Goal: Navigation & Orientation: Understand site structure

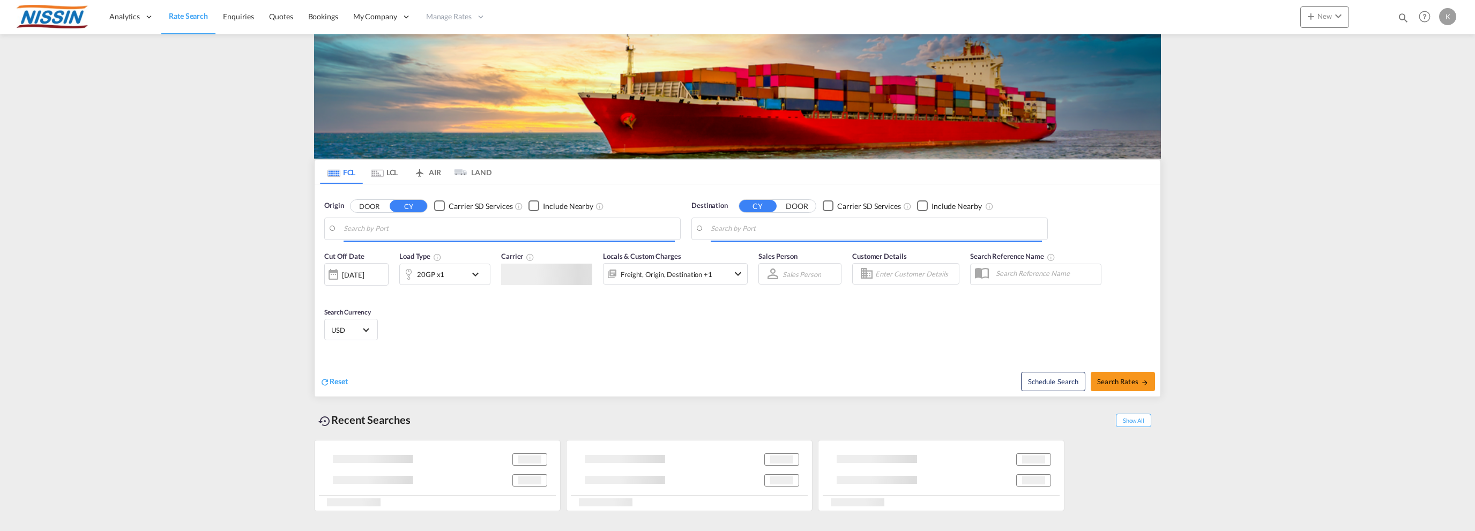
type input "Torrance, [GEOGRAPHIC_DATA], USTOA"
type input "[GEOGRAPHIC_DATA], JPTYO"
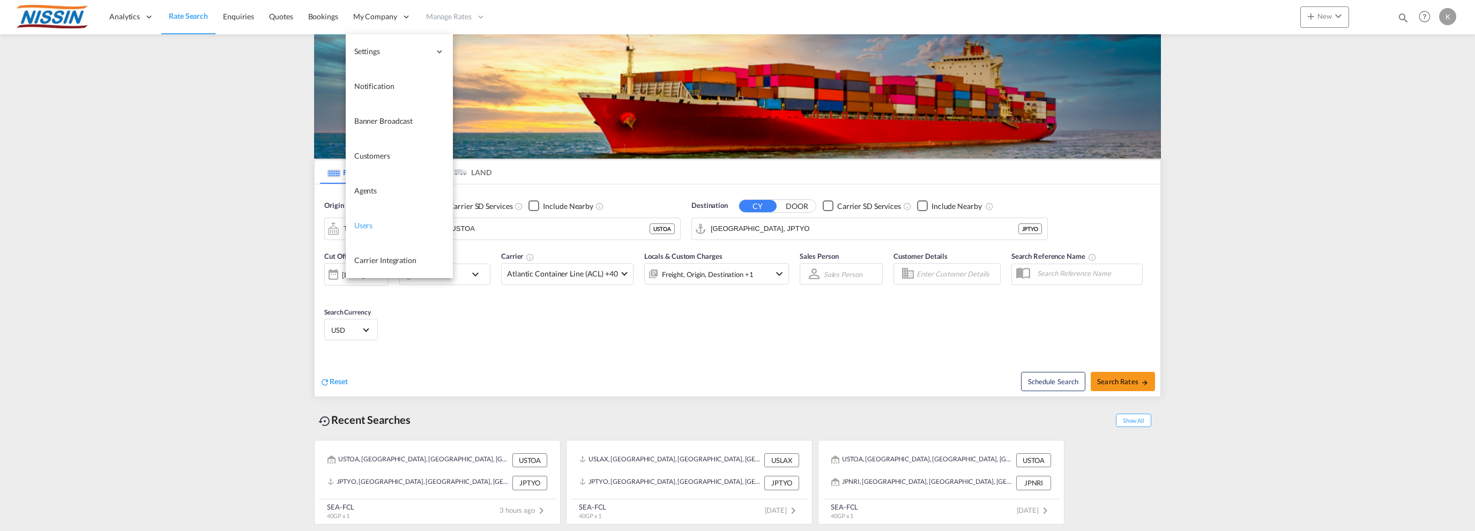
click at [370, 224] on span "Users" at bounding box center [363, 225] width 19 height 9
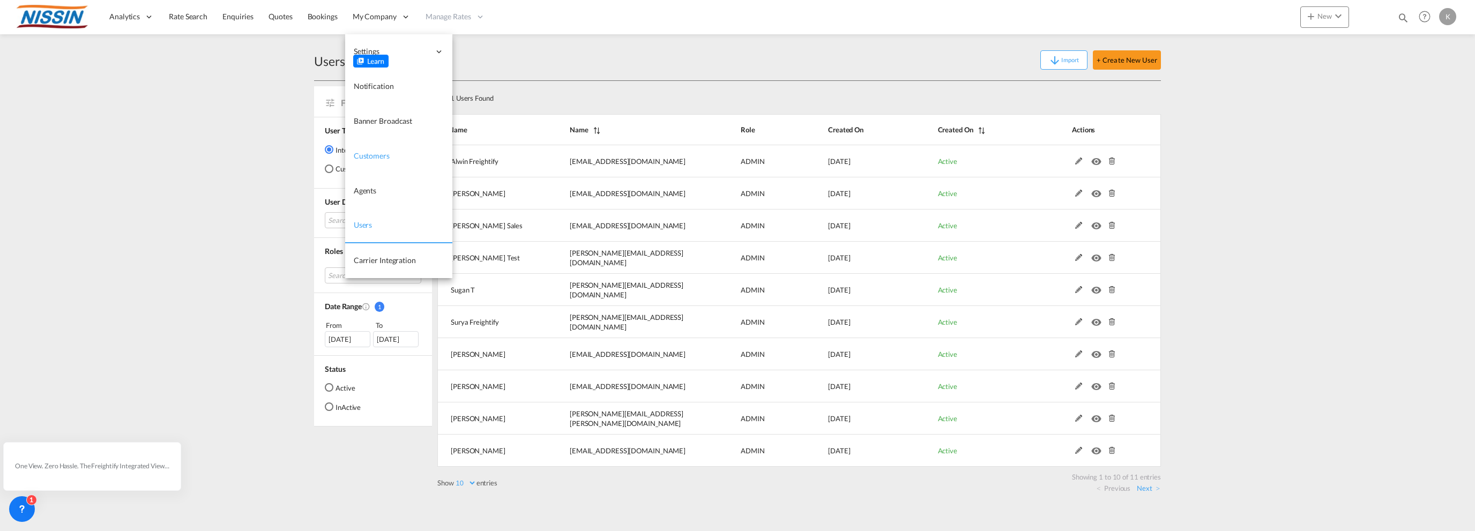
click at [375, 152] on span "Customers" at bounding box center [372, 155] width 36 height 9
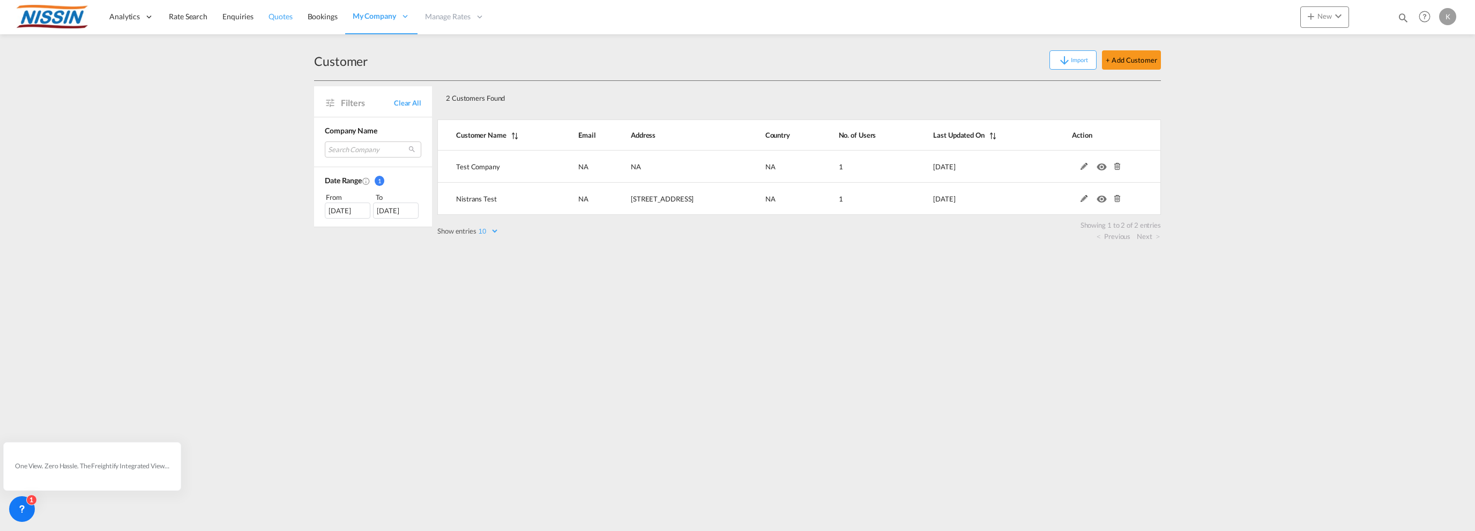
click at [287, 21] on span "Quotes" at bounding box center [280, 16] width 24 height 9
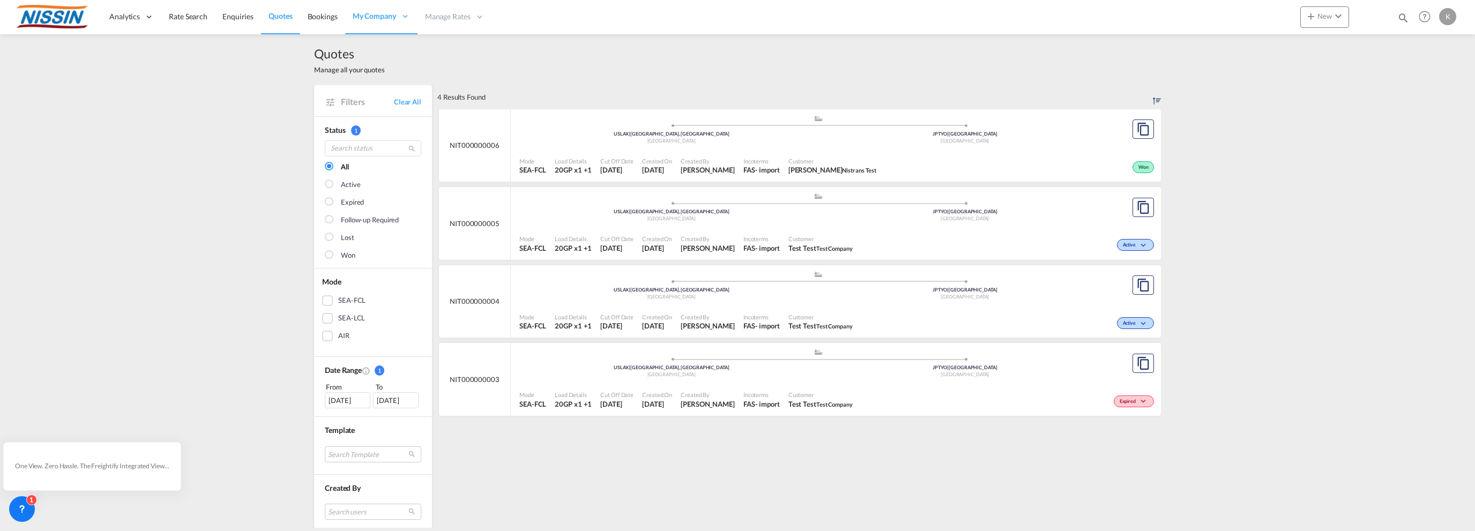
click at [919, 382] on div ".a{fill:#aaa8ad;} .a{fill:#aaa8ad;} USLAX | [GEOGRAPHIC_DATA], [GEOGRAPHIC_DATA…" at bounding box center [817, 365] width 597 height 35
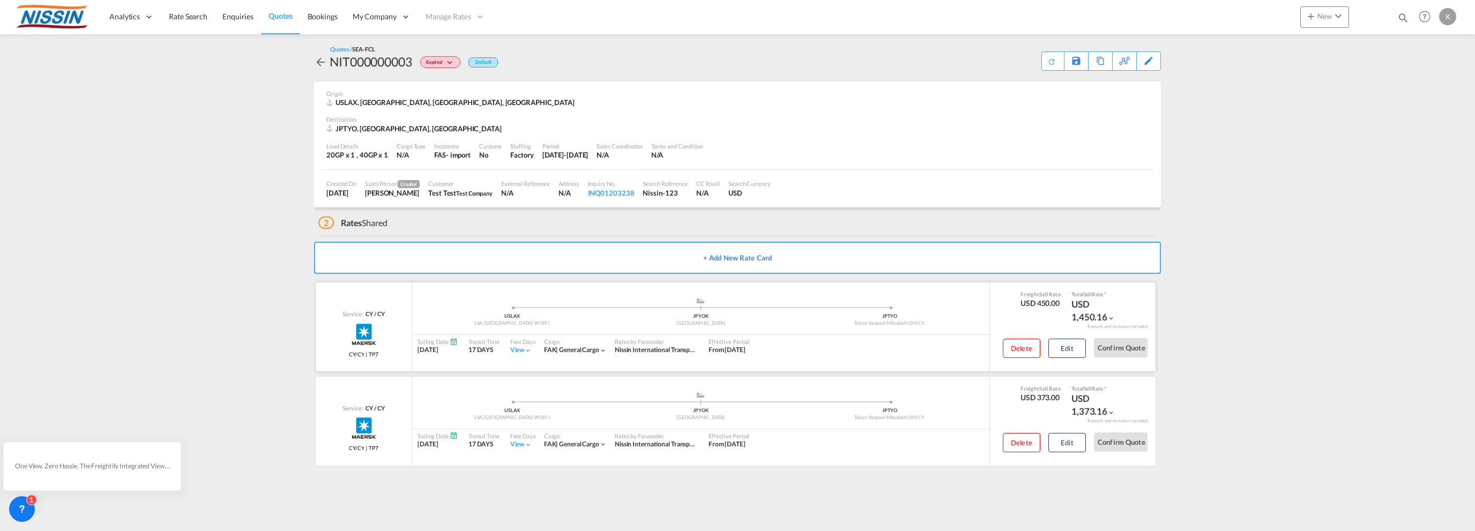
click at [837, 347] on div "Sailing Date [DATE] Transit Time 17 DAYS Free Days View - Cargo FAK | general c…" at bounding box center [700, 346] width 577 height 23
click at [829, 331] on div ".a{fill:#aaa8ad;} .a{fill:#aaa8ad;} USLAX LSA APM Terminal Pier 400( W185 ) [GE…" at bounding box center [700, 314] width 577 height 35
click at [841, 306] on span at bounding box center [889, 307] width 189 height 3
click at [827, 323] on div "Tokyo Vanpool-Mitsubishi OHI CY" at bounding box center [889, 323] width 189 height 7
click at [1061, 348] on button "Edit" at bounding box center [1067, 348] width 38 height 19
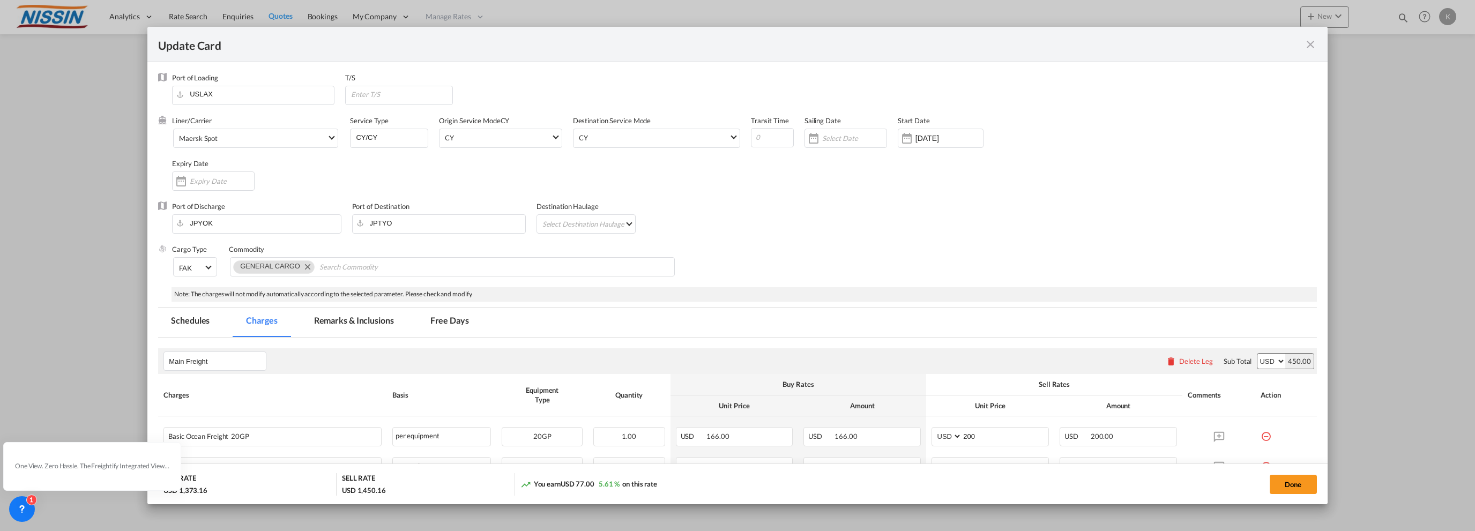
select select "per B/L"
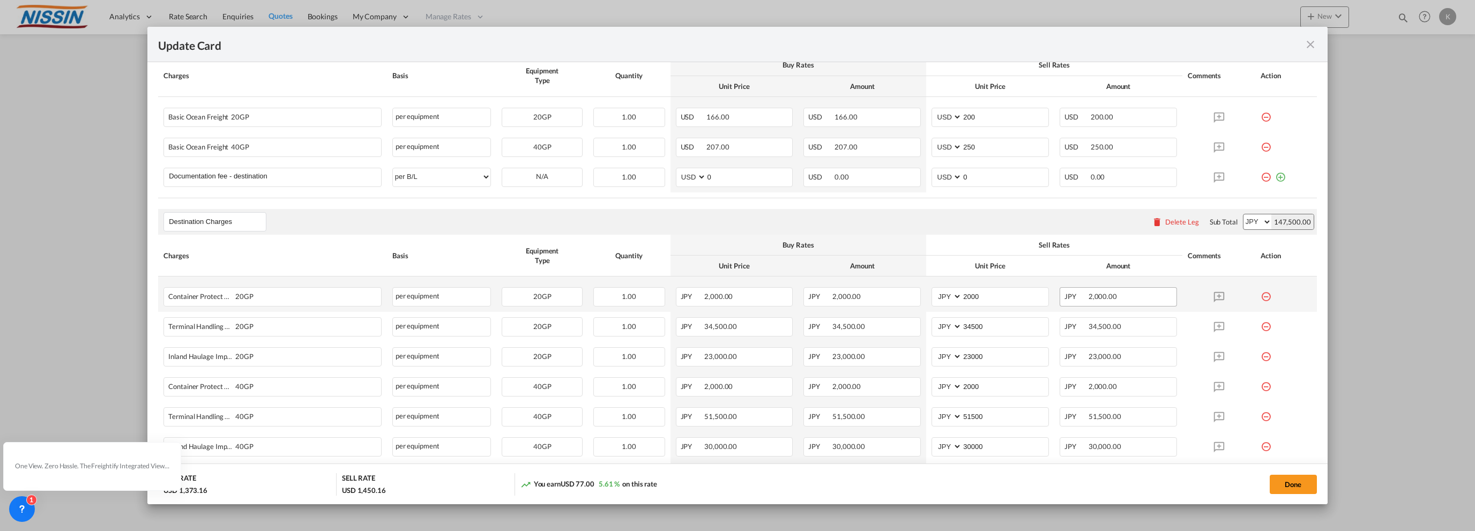
scroll to position [320, 0]
click at [1311, 44] on md-icon "icon-close fg-AAA8AD m-0 pointer" at bounding box center [1310, 44] width 13 height 13
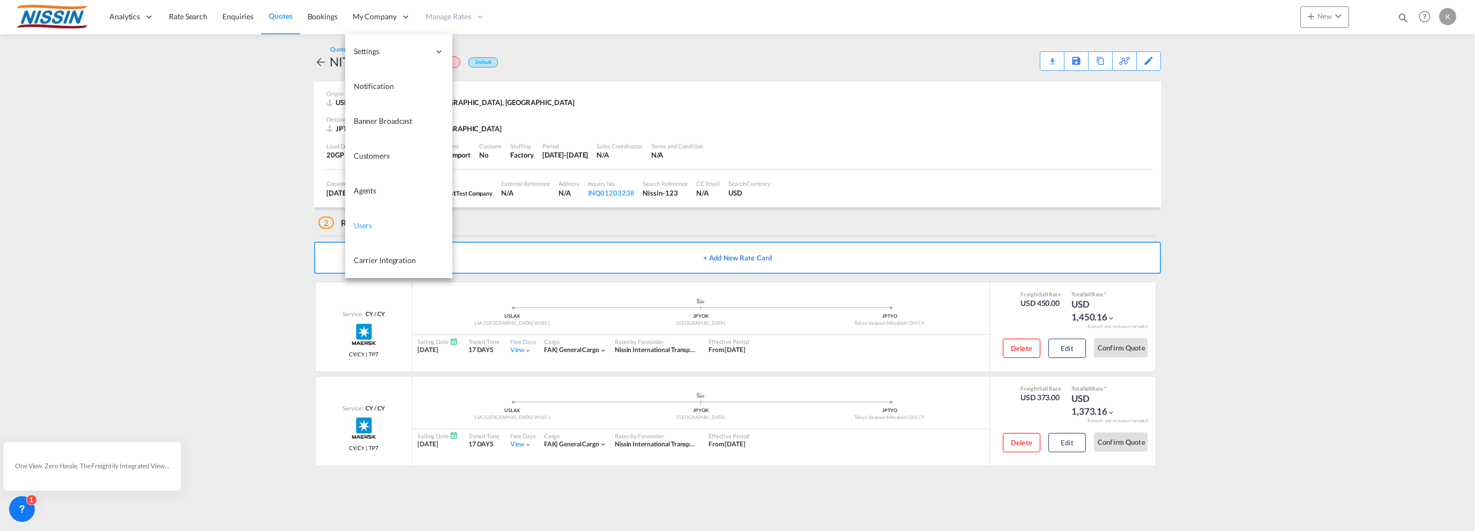
click at [361, 222] on span "Users" at bounding box center [363, 225] width 19 height 9
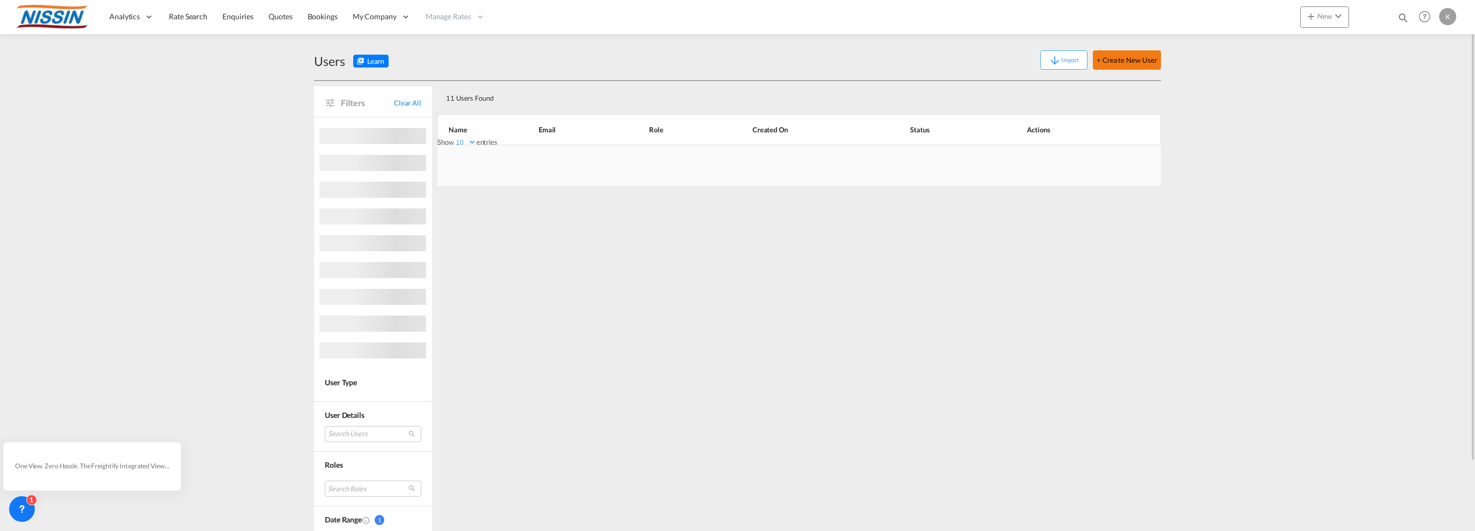
click at [1135, 61] on button "+ Create New User" at bounding box center [1126, 59] width 68 height 19
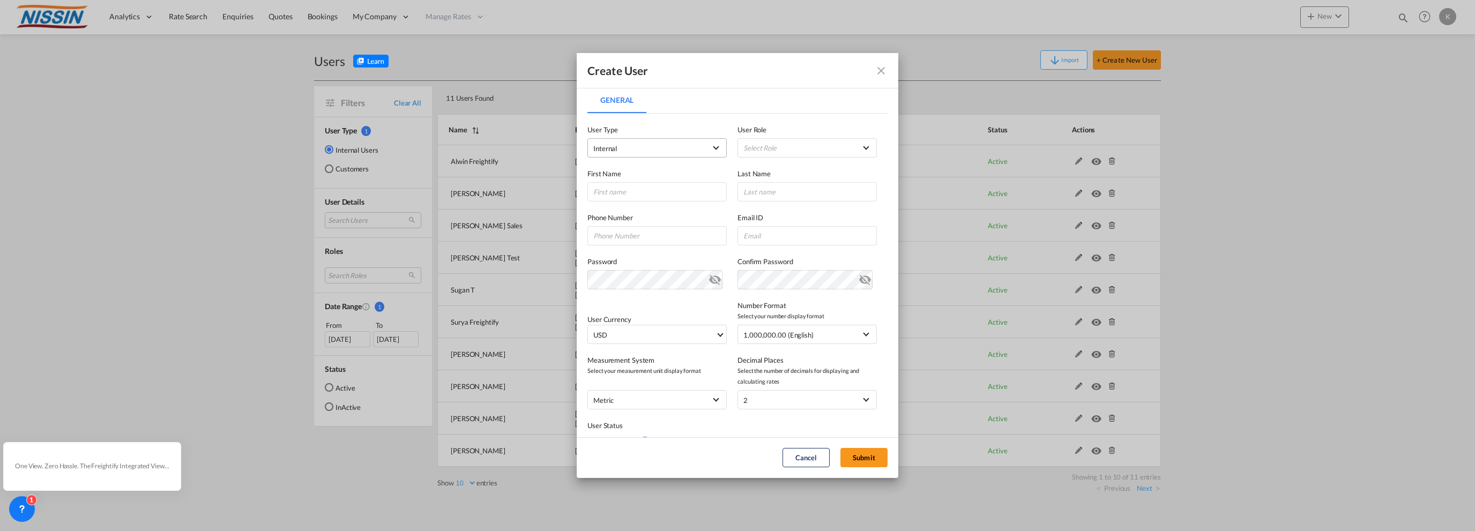
click at [687, 147] on span "Internal" at bounding box center [649, 148] width 113 height 11
click at [635, 173] on md-option "Customer" at bounding box center [655, 174] width 140 height 26
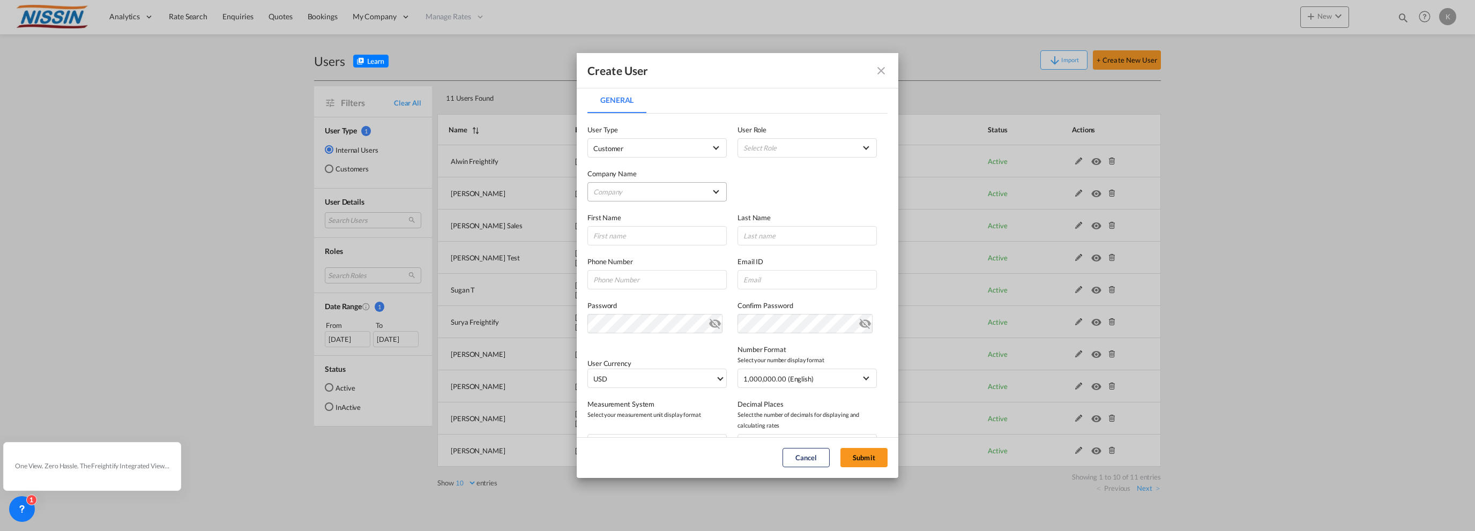
click at [705, 191] on md-select "Company Nistrans Test Test Company" at bounding box center [656, 191] width 139 height 19
click at [811, 142] on md-backdrop at bounding box center [737, 265] width 1475 height 531
click at [835, 147] on md-select "Select Role BCO GLOBAL SHIPPER ADMIN GLOBAL SHIPPER TRACK GLOBAL SHIPPER USER G…" at bounding box center [806, 147] width 139 height 19
click at [1259, 146] on md-backdrop at bounding box center [737, 265] width 1475 height 531
click at [881, 72] on md-icon "icon-close fg-AAA8AD" at bounding box center [880, 70] width 13 height 13
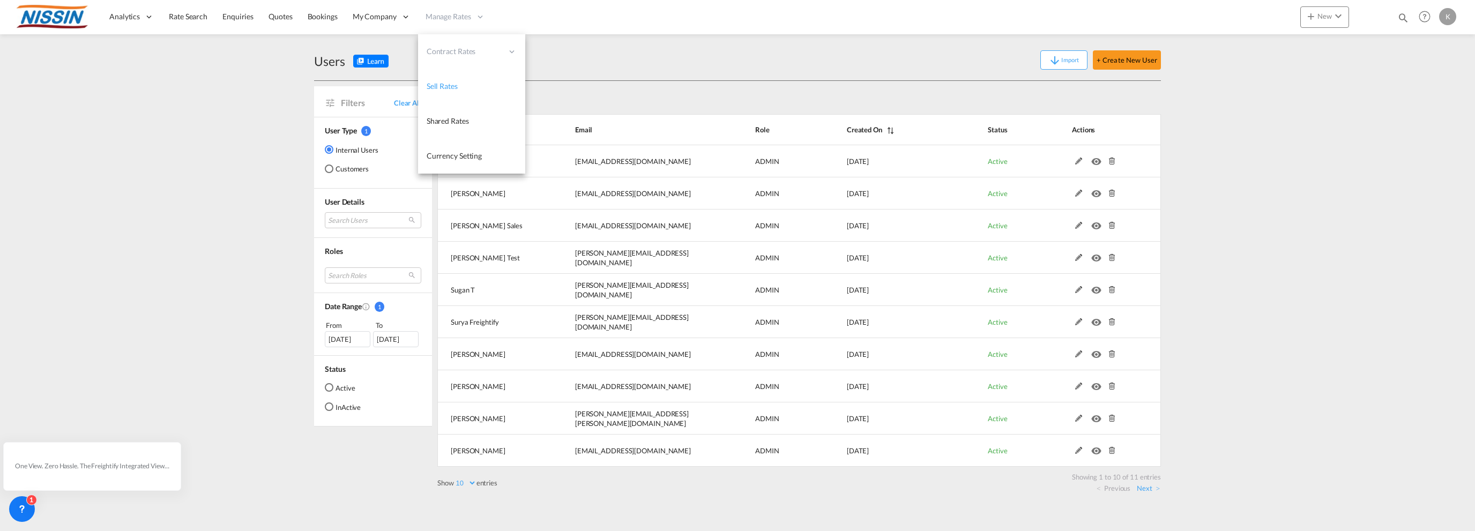
click at [444, 85] on span "Sell Rates" at bounding box center [441, 85] width 31 height 9
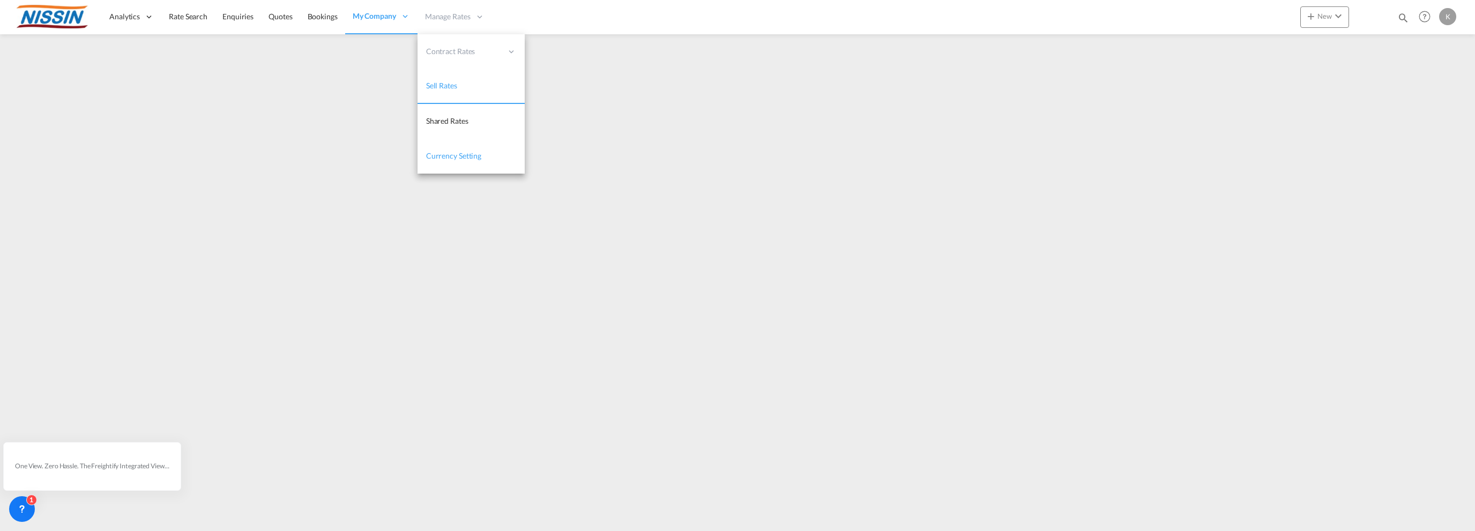
click at [437, 154] on span "Currency Setting" at bounding box center [453, 155] width 55 height 9
click at [444, 121] on span "Shared Rates" at bounding box center [447, 120] width 42 height 9
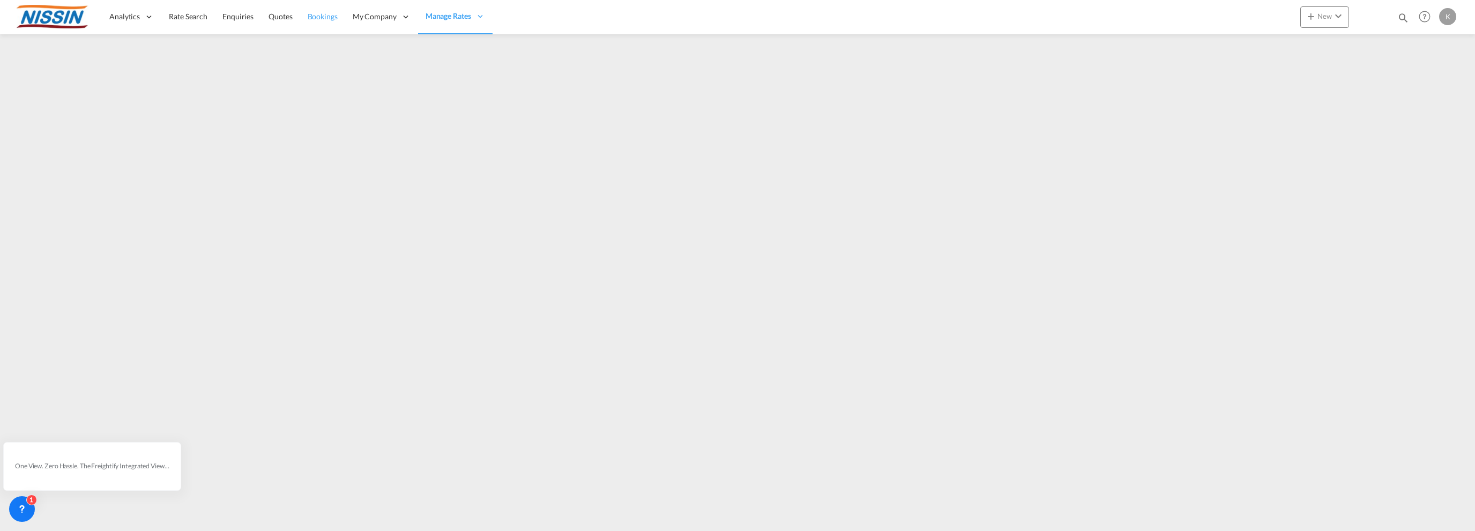
click at [313, 14] on span "Bookings" at bounding box center [323, 16] width 30 height 9
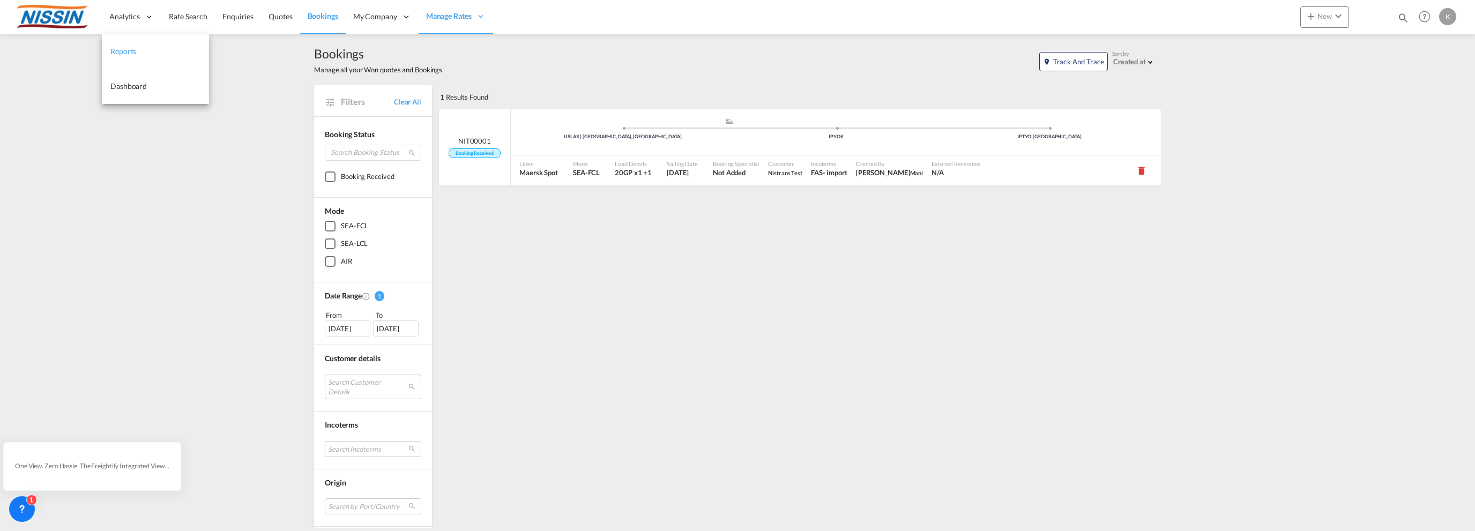
click at [132, 53] on span "Reports" at bounding box center [123, 51] width 26 height 9
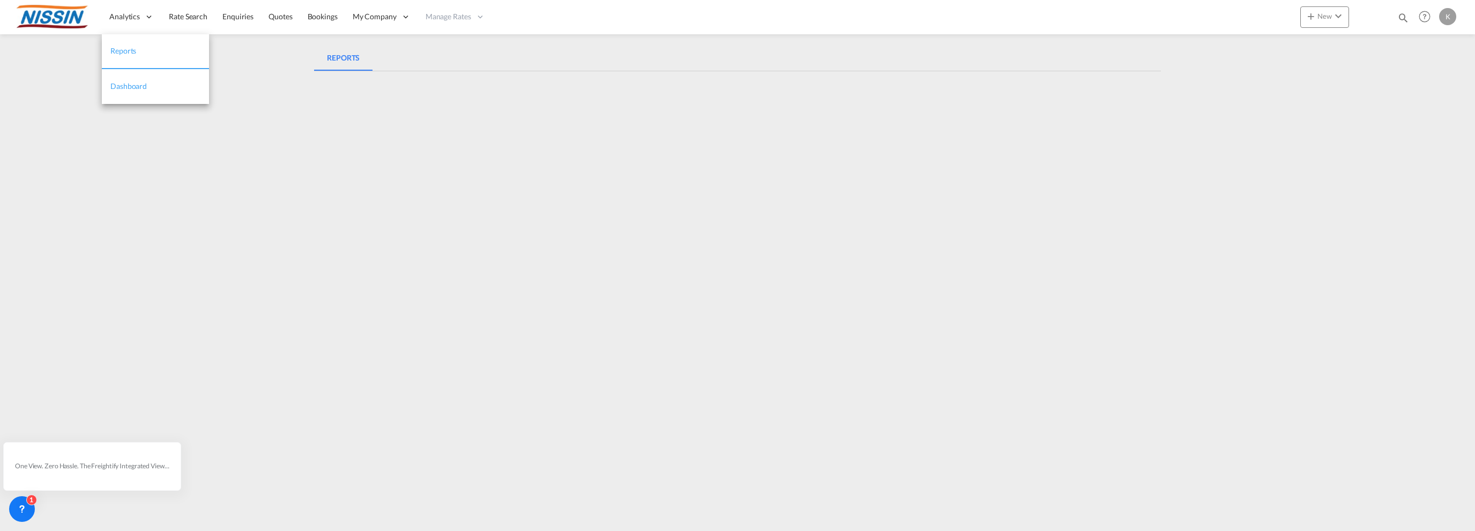
click at [143, 86] on span "Dashboard" at bounding box center [128, 85] width 36 height 9
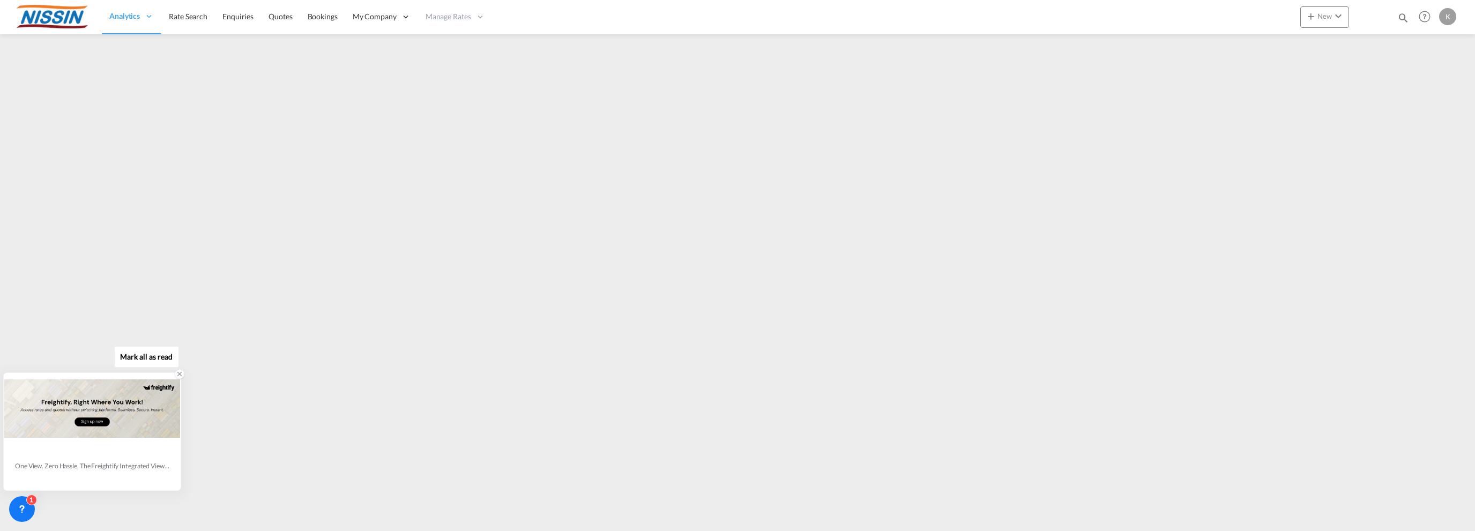
click at [69, 424] on div at bounding box center [92, 408] width 176 height 70
